Goal: Find contact information: Find contact information

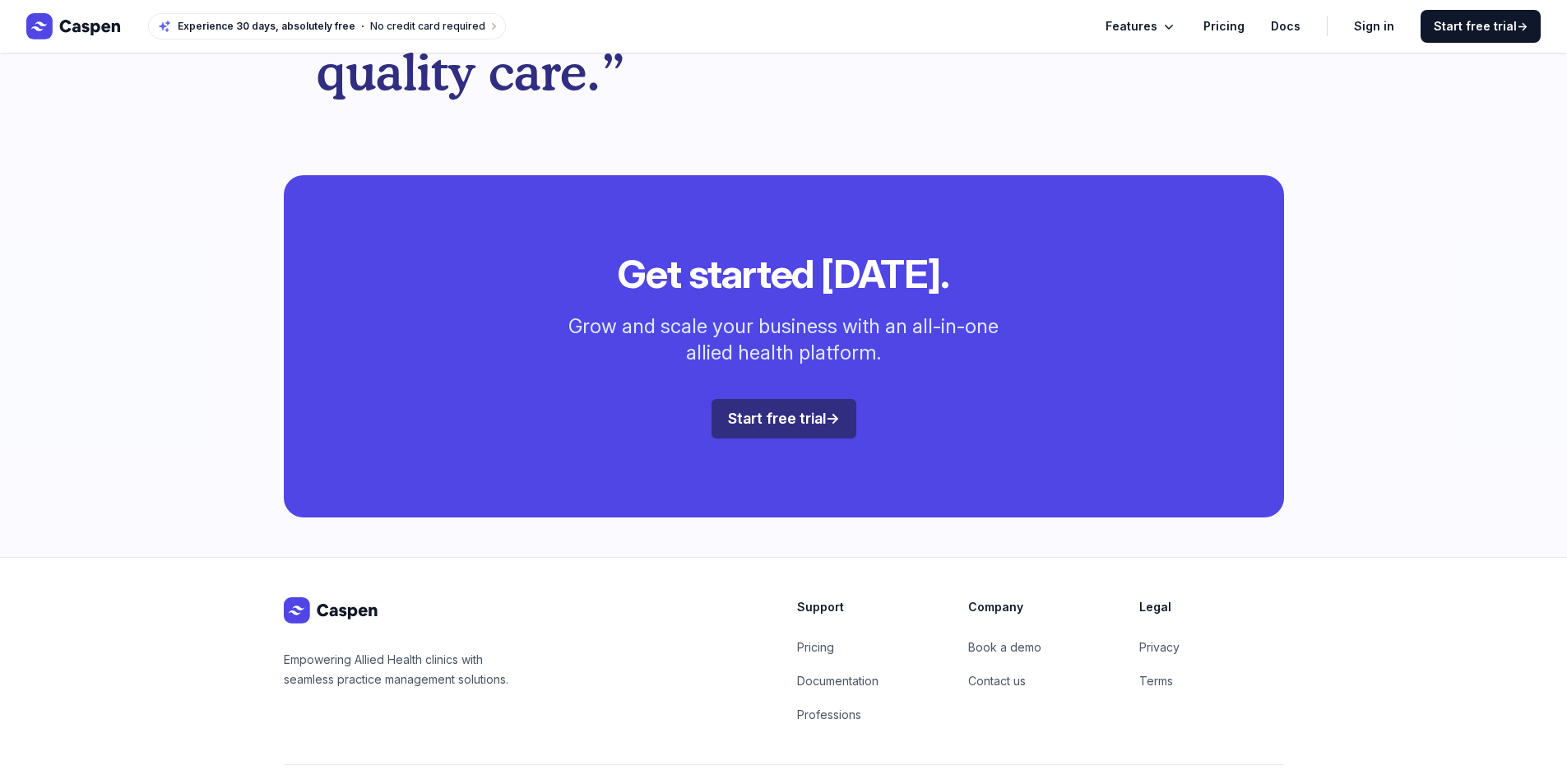
scroll to position [4360, 0]
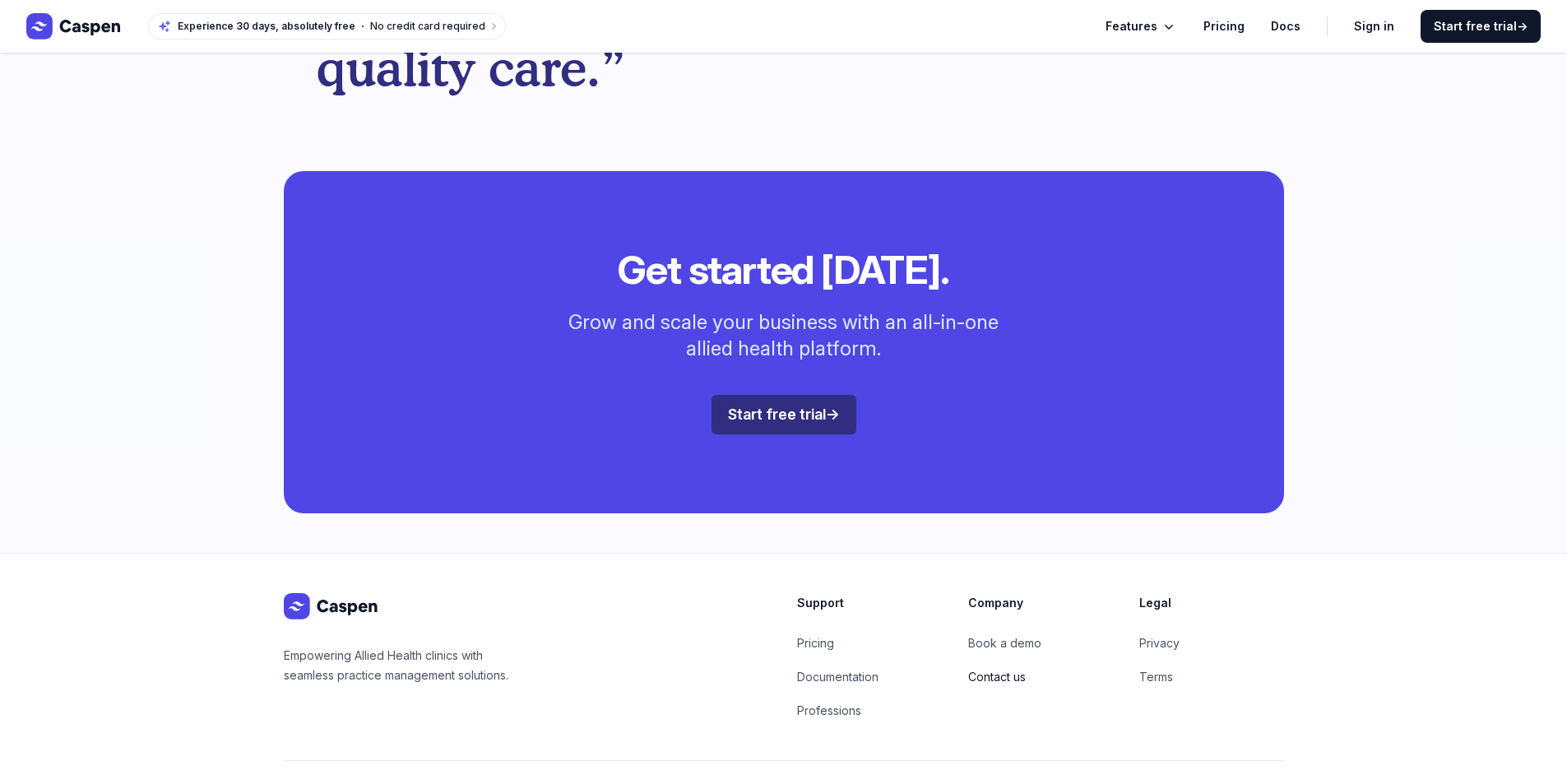
click at [994, 670] on link "Contact us" at bounding box center [996, 677] width 58 height 14
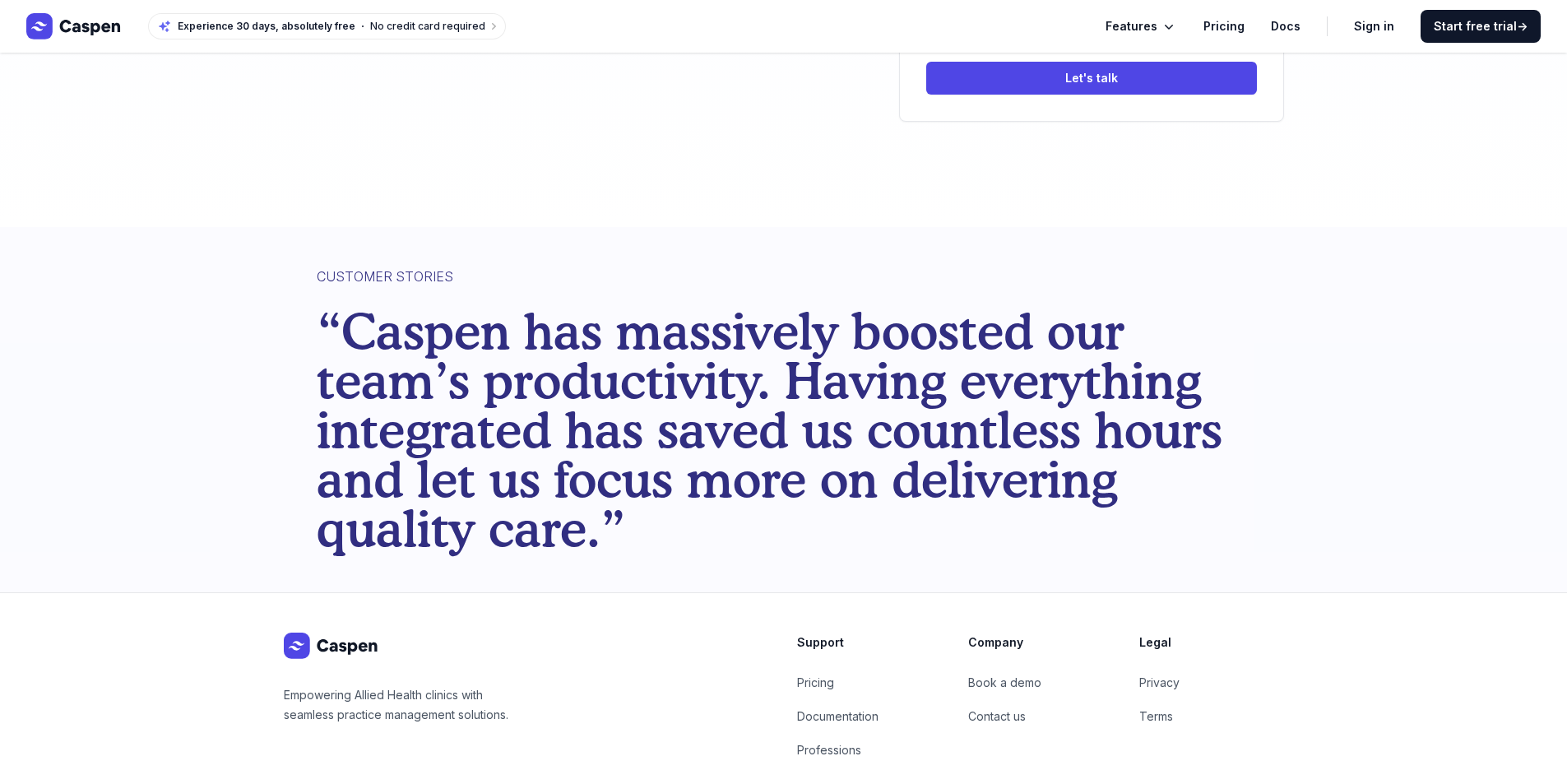
scroll to position [579, 0]
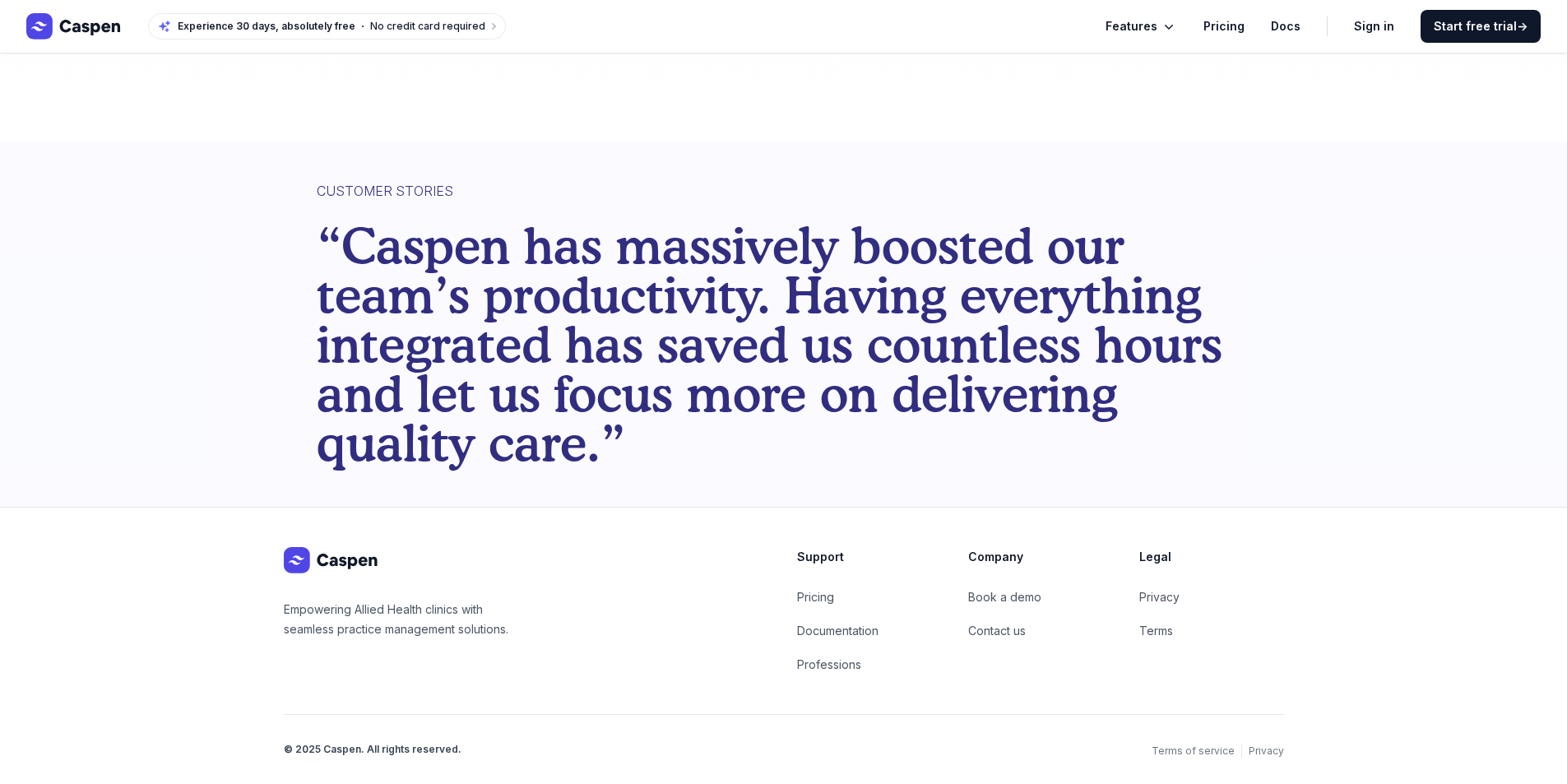
click at [990, 556] on h3 "Company" at bounding box center [1040, 557] width 145 height 20
click at [813, 598] on link "Pricing" at bounding box center [816, 597] width 37 height 14
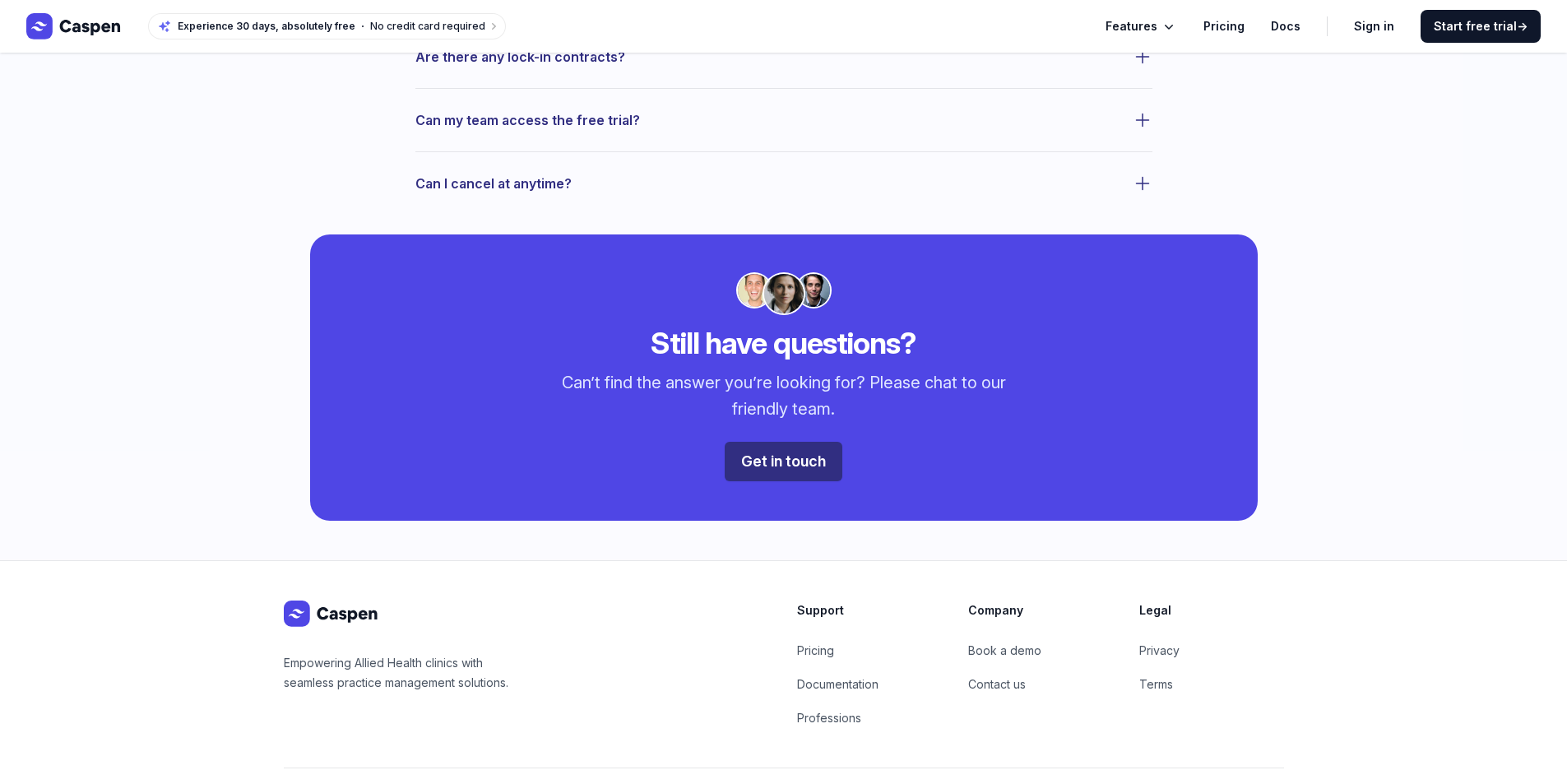
scroll to position [1274, 0]
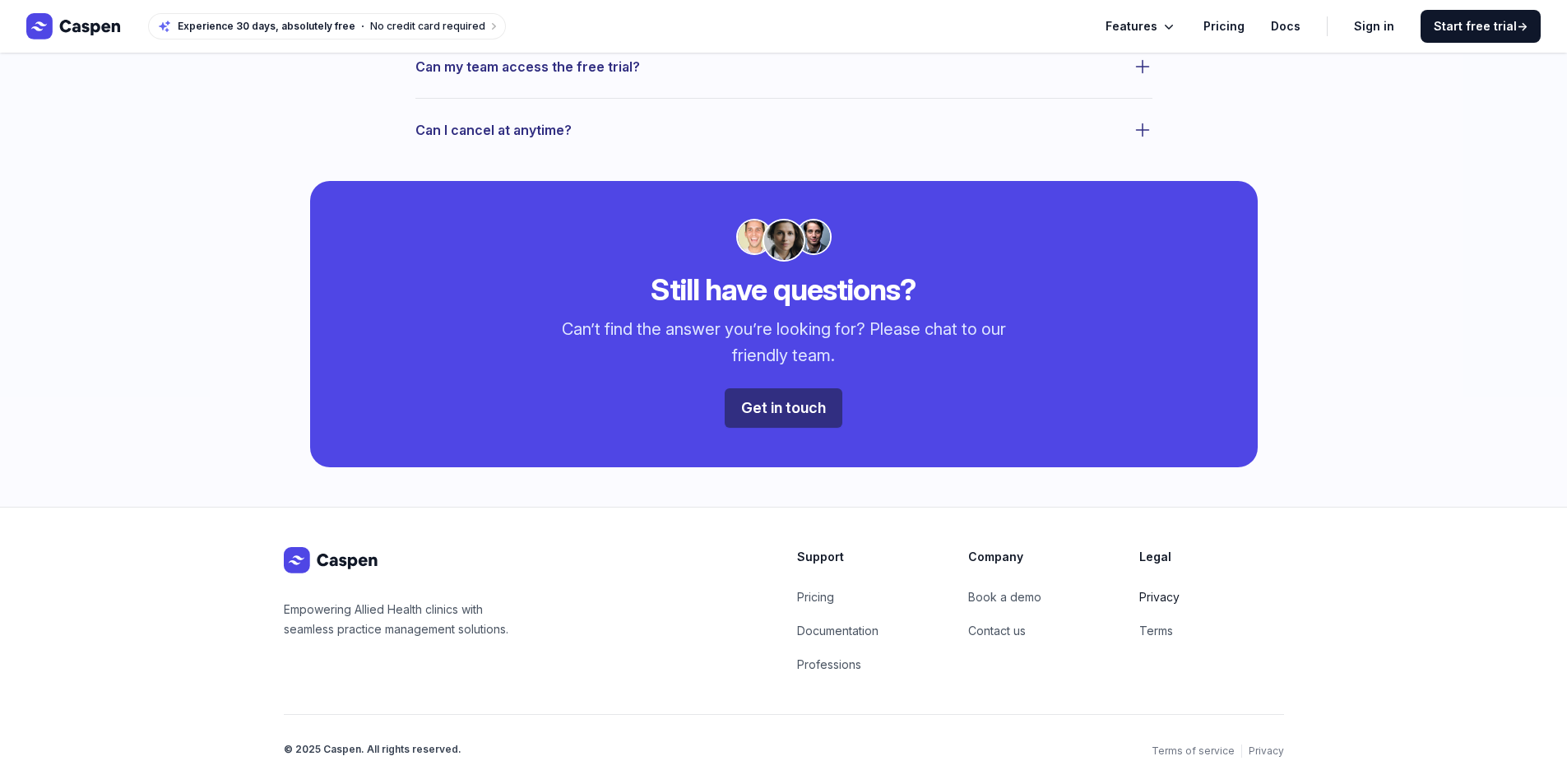
click at [1165, 596] on link "Privacy" at bounding box center [1159, 597] width 40 height 14
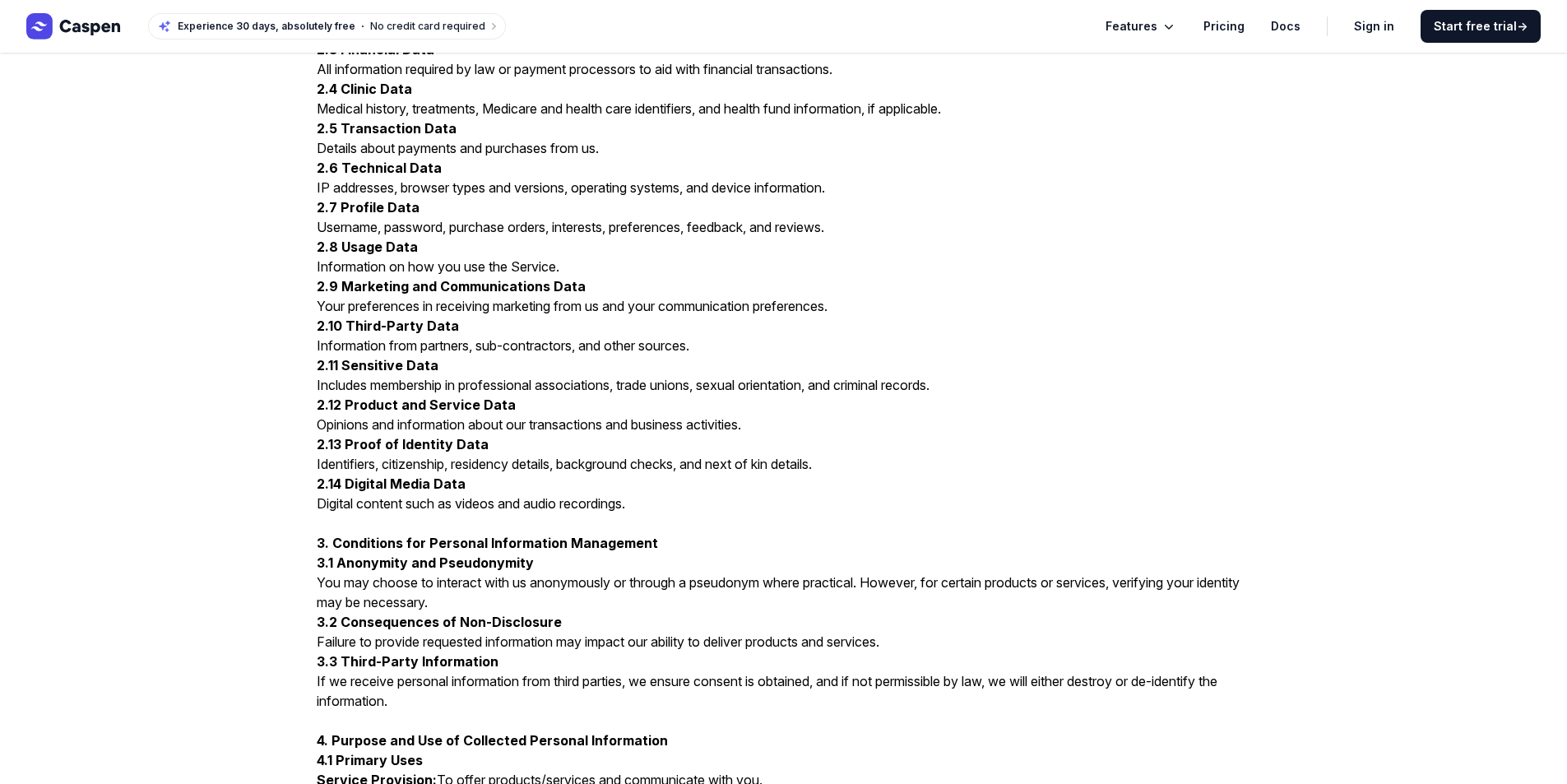
scroll to position [1316, 0]
